Goal: Transaction & Acquisition: Subscribe to service/newsletter

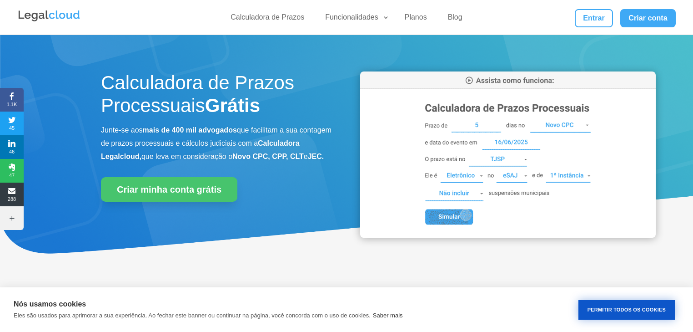
click at [651, 308] on button "Permitir Todos os Cookies" at bounding box center [627, 310] width 96 height 20
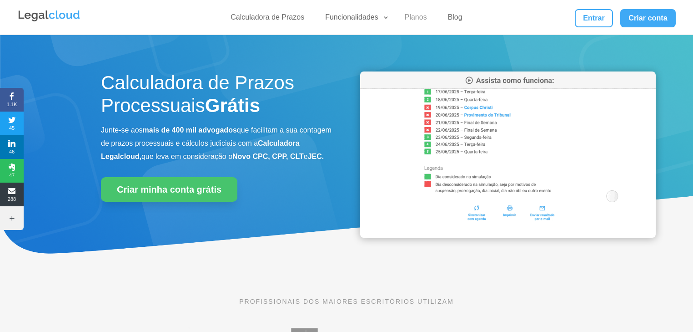
click at [422, 15] on link "Planos" at bounding box center [415, 19] width 33 height 13
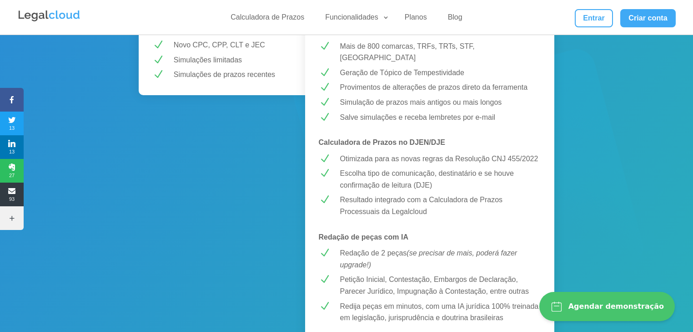
scroll to position [291, 0]
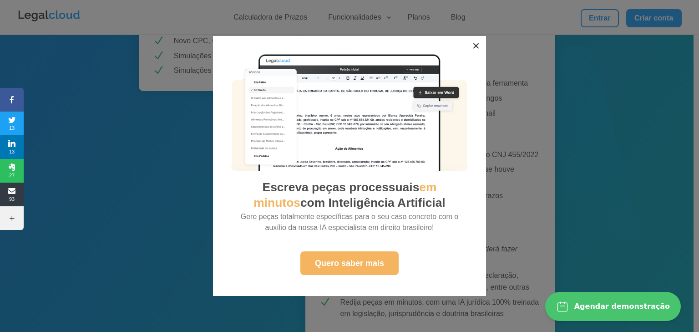
click at [474, 46] on button "×" at bounding box center [476, 46] width 20 height 20
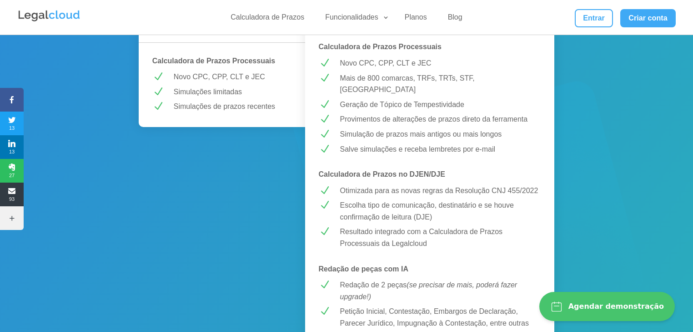
scroll to position [146, 0]
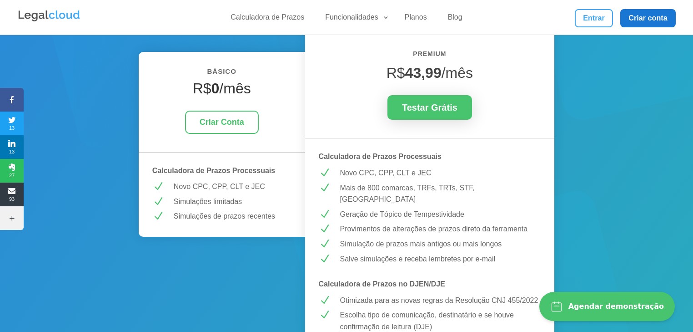
click at [640, 20] on link "Criar conta" at bounding box center [647, 18] width 55 height 18
